Goal: Task Accomplishment & Management: Use online tool/utility

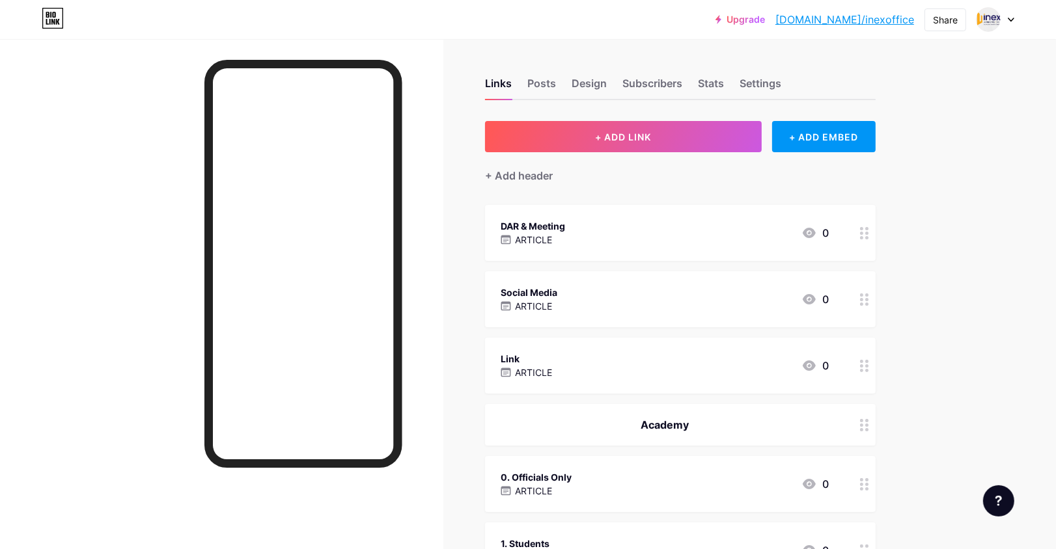
click at [577, 303] on div "Social Media ARTICLE 0" at bounding box center [665, 299] width 328 height 30
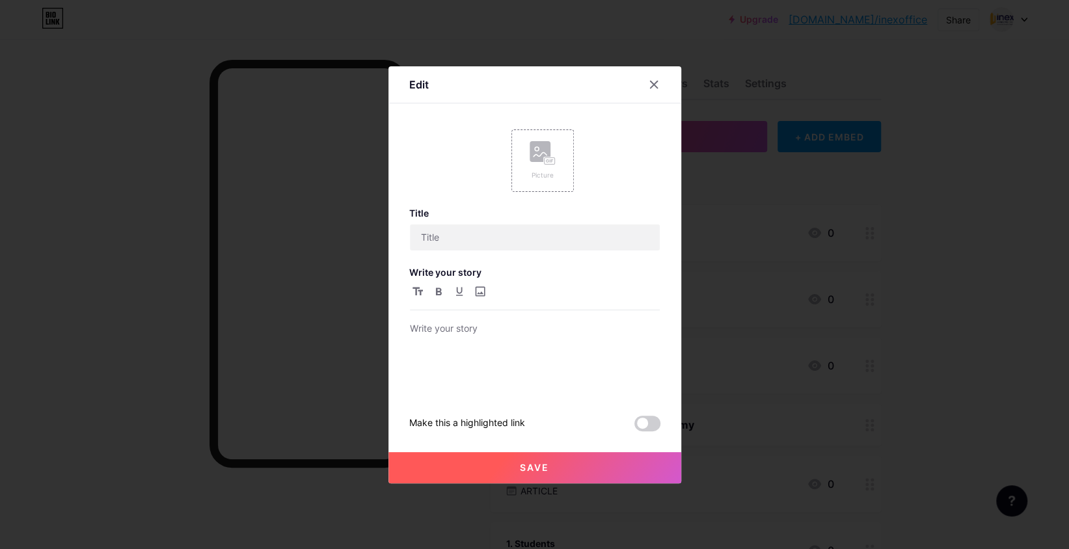
type input "Social Media"
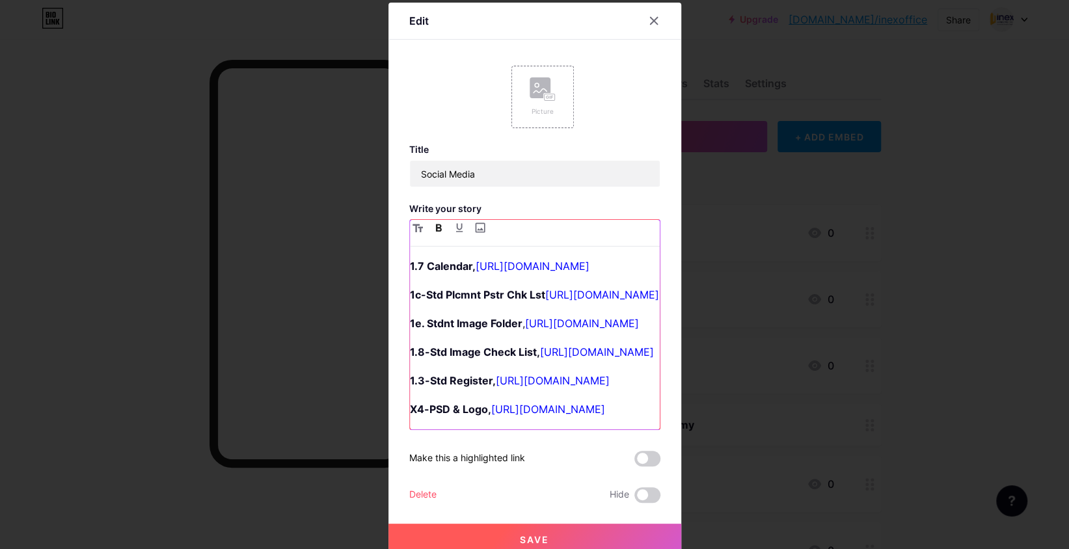
click at [465, 267] on strong "1.7 Calendar," at bounding box center [443, 266] width 66 height 13
click at [526, 263] on p "1.7 Calendar Chk Lst, [URL][DOMAIN_NAME]" at bounding box center [535, 266] width 250 height 18
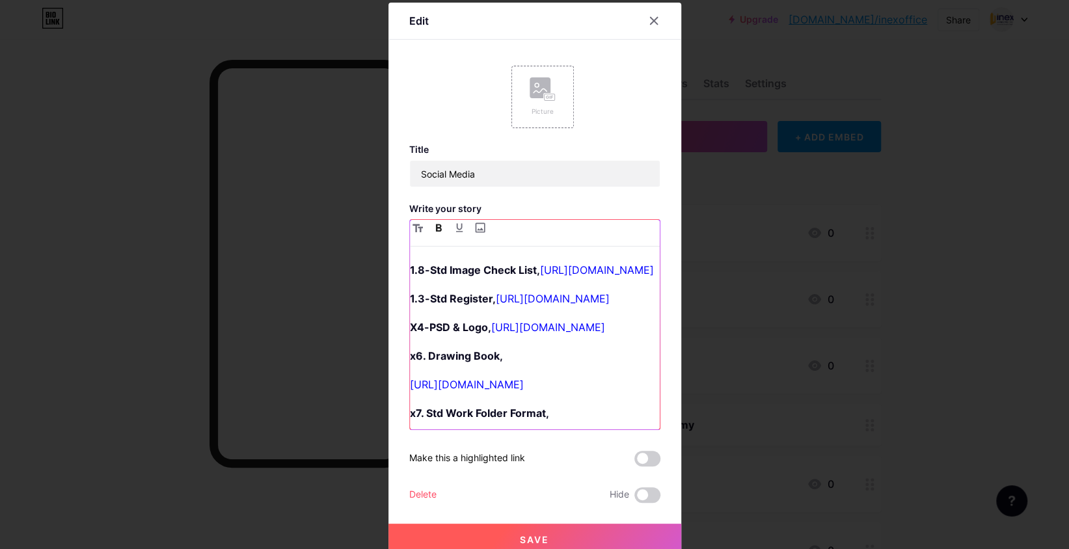
scroll to position [87, 0]
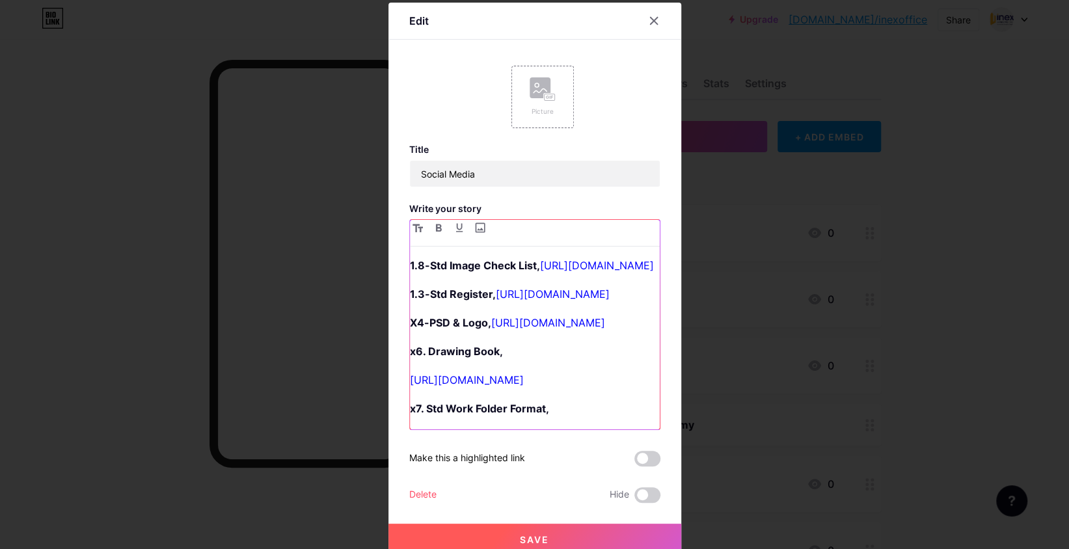
click at [525, 243] on link "[URL][DOMAIN_NAME]" at bounding box center [582, 236] width 114 height 13
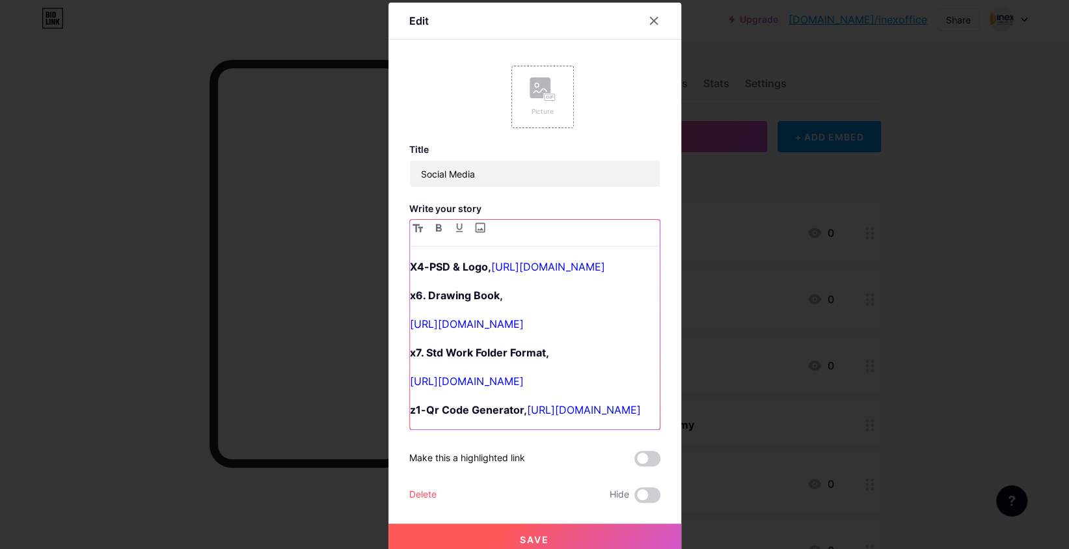
scroll to position [173, 0]
drag, startPoint x: 633, startPoint y: 334, endPoint x: 378, endPoint y: 301, distance: 257.3
click at [378, 301] on div "Edit Picture Title Social Media Write your story 1.7 Calendar Chk Lst, [URL][DO…" at bounding box center [534, 274] width 1069 height 549
click at [547, 219] on p "1.8-Std Image Check List, [URL][DOMAIN_NAME]" at bounding box center [535, 209] width 250 height 18
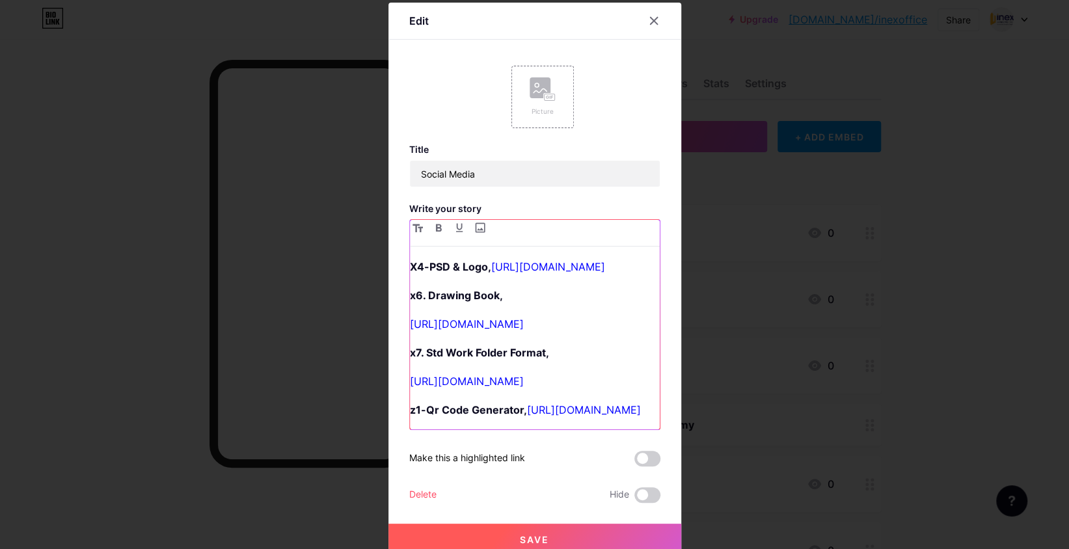
click at [496, 245] on link "[URL][DOMAIN_NAME]" at bounding box center [553, 238] width 114 height 13
click at [486, 245] on strong "1.3-Std Register," at bounding box center [453, 238] width 86 height 13
click at [484, 245] on strong "1.3-Std Register," at bounding box center [453, 238] width 86 height 13
click at [410, 274] on div "1.7 Calendar Chk Lst, [URL][DOMAIN_NAME] 1c-Std Plcmnt Pstr Chk Lst [URL][DOMAI…" at bounding box center [535, 343] width 250 height 172
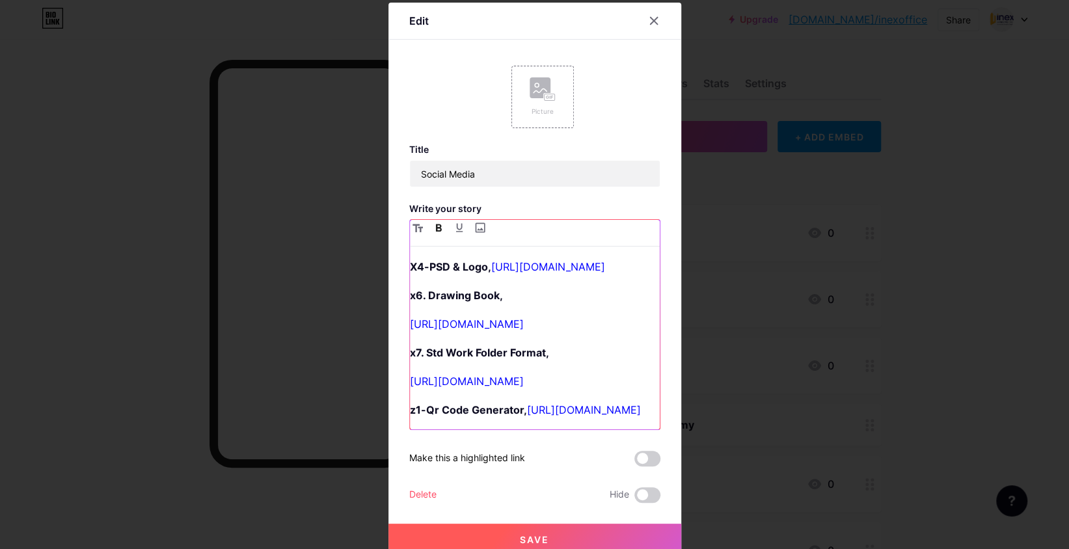
click at [410, 289] on strong "x6. Drawing Book," at bounding box center [456, 295] width 93 height 13
drag, startPoint x: 465, startPoint y: 323, endPoint x: 368, endPoint y: 320, distance: 97.0
click at [368, 320] on div "Edit Picture Title Social Media Write your story 1.7 Calendar Chk Lst, [URL][DO…" at bounding box center [534, 274] width 1069 height 549
click at [496, 333] on div "1.7 Calendar Chk Lst, [URL][DOMAIN_NAME] 1c-Std Plcmnt Pstr Chk Lst [URL][DOMAI…" at bounding box center [535, 343] width 250 height 172
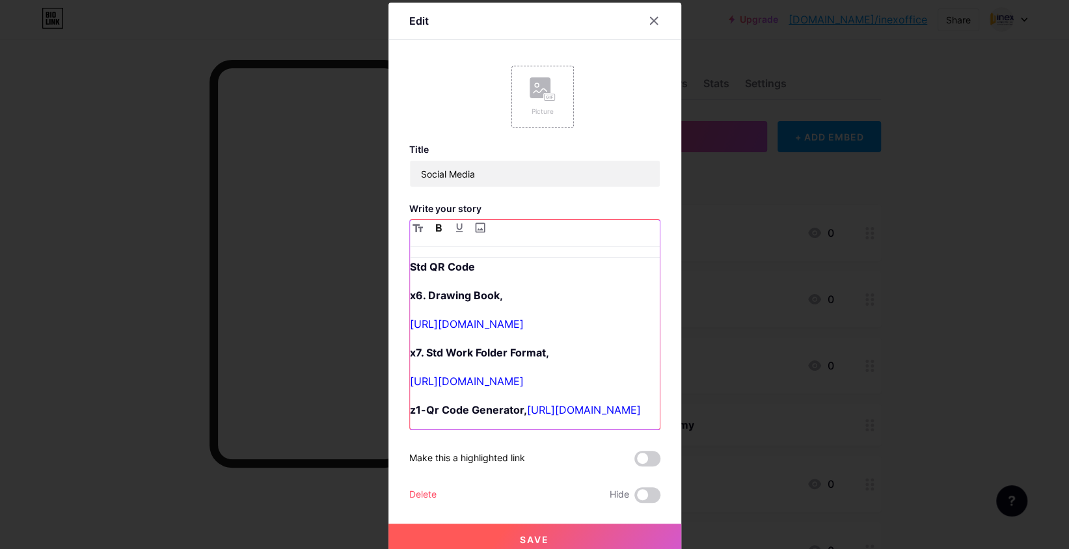
scroll to position [656, 0]
click at [632, 372] on p "[URL][DOMAIN_NAME]" at bounding box center [535, 381] width 250 height 18
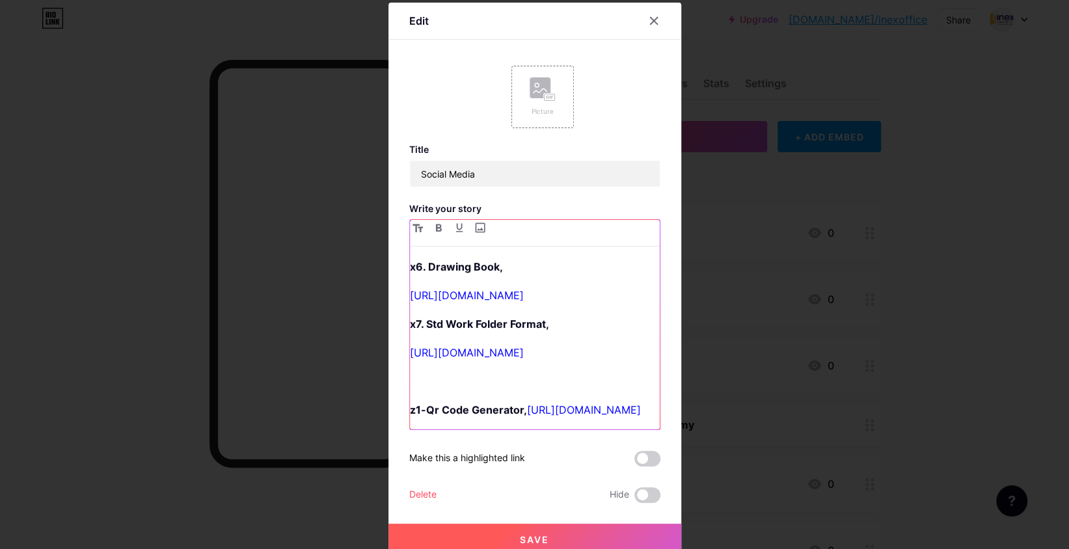
click at [471, 346] on link "[URL][DOMAIN_NAME]" at bounding box center [467, 352] width 114 height 13
click at [508, 536] on button "Save" at bounding box center [535, 539] width 293 height 31
